Goal: Task Accomplishment & Management: Manage account settings

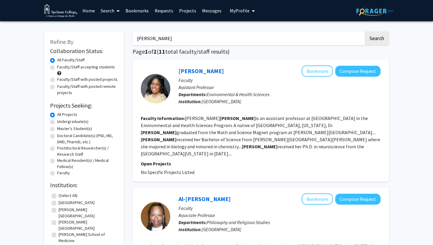
click at [242, 12] on span "My Profile" at bounding box center [240, 11] width 20 height 6
click at [249, 33] on span "View Profile" at bounding box center [267, 34] width 36 height 6
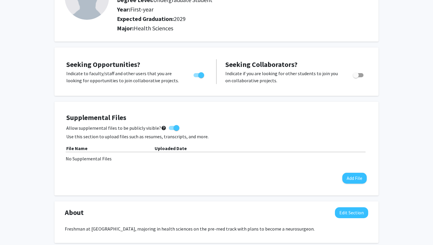
scroll to position [69, 0]
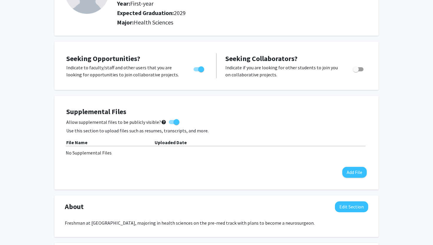
click at [347, 178] on div "Supplemental Files Allow supplemental files to be publicly visible? help Use th…" at bounding box center [216, 143] width 312 height 82
click at [357, 174] on button "Add File" at bounding box center [354, 172] width 24 height 11
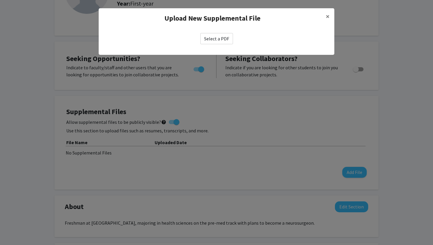
click at [215, 38] on label "Select a PDF" at bounding box center [216, 38] width 33 height 11
click at [0, 0] on input "Select a PDF" at bounding box center [0, 0] width 0 height 0
click at [209, 40] on label "Select a PDF" at bounding box center [216, 38] width 33 height 11
click at [0, 0] on input "Select a PDF" at bounding box center [0, 0] width 0 height 0
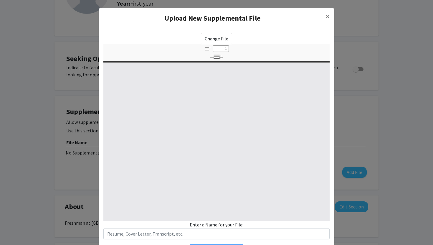
select select "custom"
type input "0"
select select "custom"
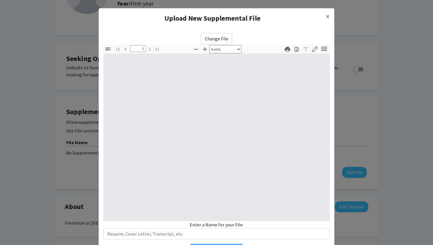
type input "1"
select select "auto"
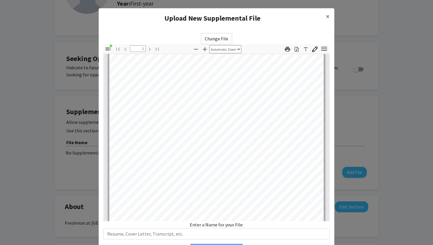
scroll to position [116, 0]
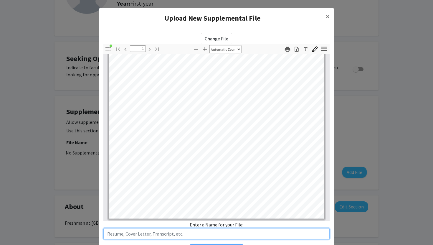
click at [198, 234] on input "text" at bounding box center [216, 233] width 226 height 11
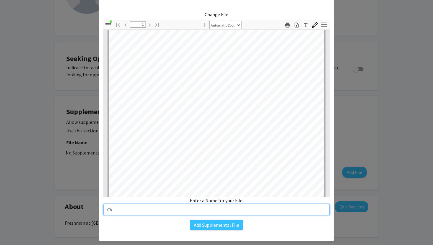
scroll to position [104, 0]
type input "CV"
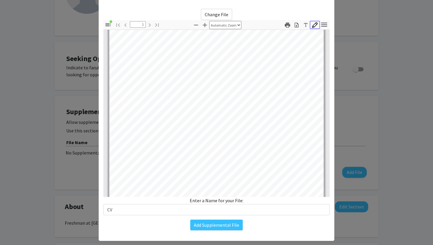
click at [315, 23] on icon "button" at bounding box center [315, 25] width 6 height 6
drag, startPoint x: 286, startPoint y: 48, endPoint x: 294, endPoint y: 48, distance: 7.7
click at [294, 48] on input "Thickness" at bounding box center [298, 47] width 27 height 5
drag, startPoint x: 294, startPoint y: 49, endPoint x: 273, endPoint y: 49, distance: 21.5
type input "1"
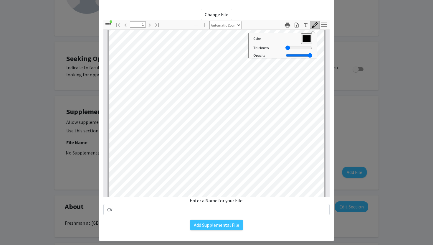
click at [285, 49] on input "Thickness" at bounding box center [298, 47] width 27 height 5
click at [208, 224] on button "Add Supplemental File" at bounding box center [216, 224] width 52 height 11
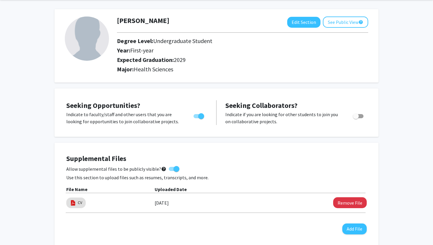
scroll to position [0, 0]
